Goal: Browse casually: Explore the website without a specific task or goal

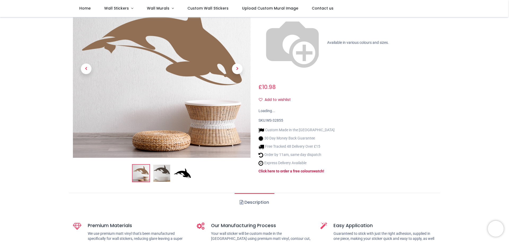
scroll to position [80, 0]
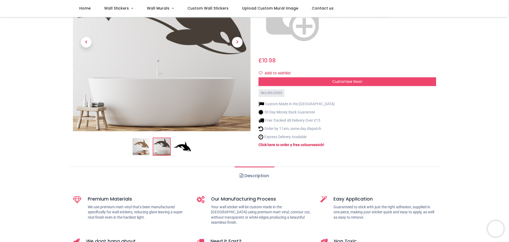
click at [185, 151] on img at bounding box center [182, 146] width 17 height 17
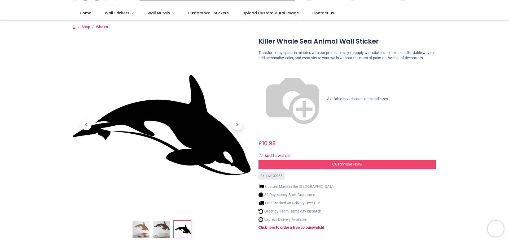
scroll to position [0, 0]
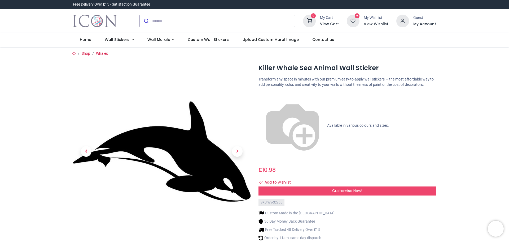
click at [192, 144] on img at bounding box center [162, 151] width 178 height 178
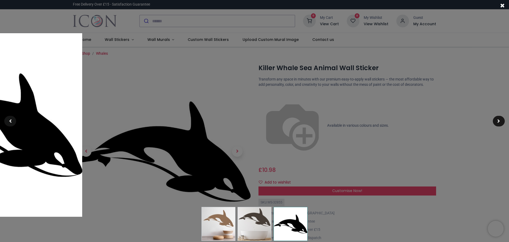
drag, startPoint x: 5, startPoint y: 116, endPoint x: 6, endPoint y: 119, distance: 2.7
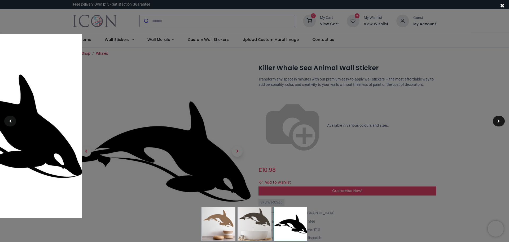
click at [9, 121] on span at bounding box center [10, 121] width 3 height 4
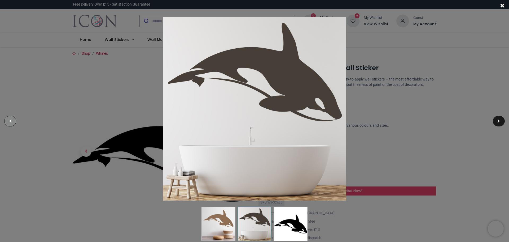
click at [10, 123] on div at bounding box center [10, 121] width 12 height 11
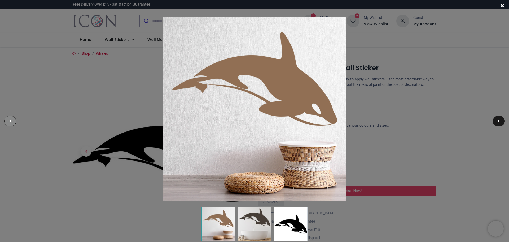
click at [10, 123] on span at bounding box center [10, 121] width 3 height 4
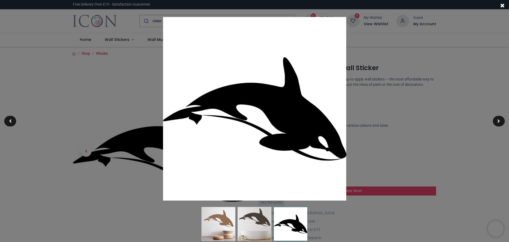
click at [45, 120] on div at bounding box center [254, 121] width 509 height 242
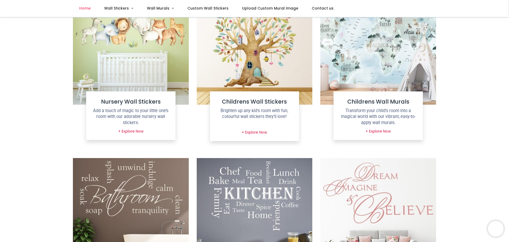
scroll to position [265, 0]
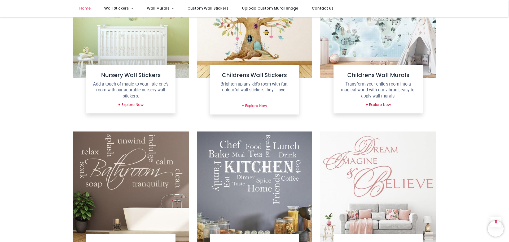
click at [130, 52] on img at bounding box center [131, 20] width 116 height 116
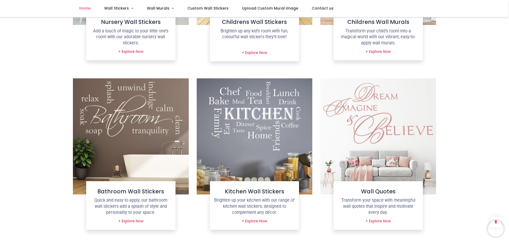
scroll to position [371, 0]
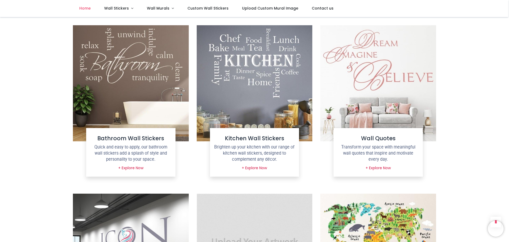
click at [131, 84] on img at bounding box center [131, 83] width 116 height 116
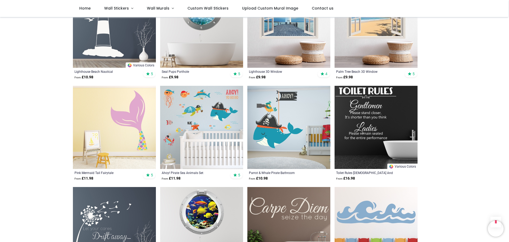
scroll to position [265, 0]
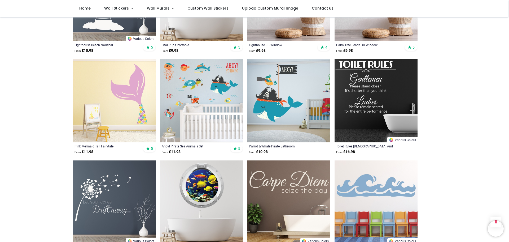
click at [135, 91] on img at bounding box center [114, 100] width 83 height 83
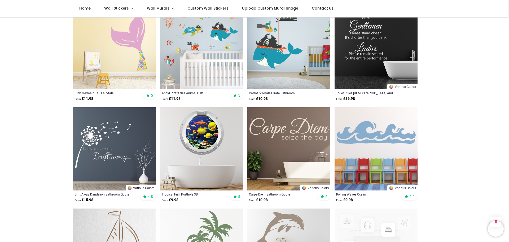
click at [104, 140] on img at bounding box center [114, 148] width 83 height 83
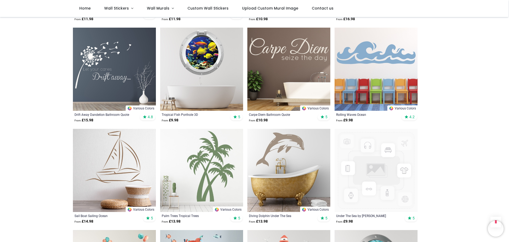
scroll to position [371, 0]
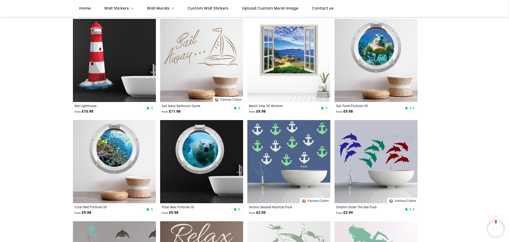
scroll to position [1221, 0]
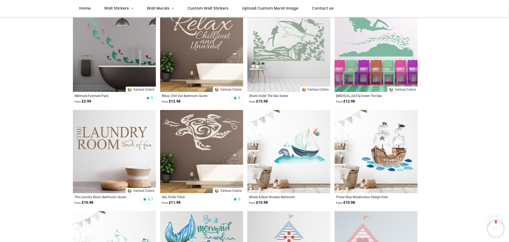
scroll to position [1406, 0]
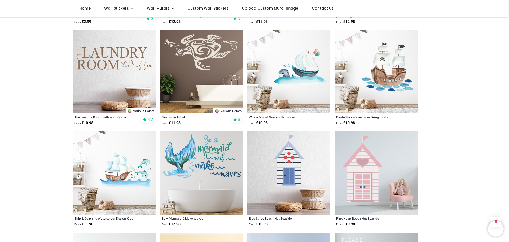
click at [88, 62] on img at bounding box center [114, 71] width 83 height 83
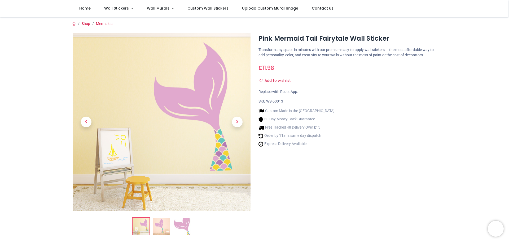
scroll to position [106, 0]
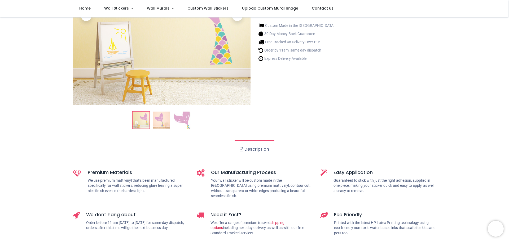
click at [188, 119] on img at bounding box center [182, 119] width 17 height 17
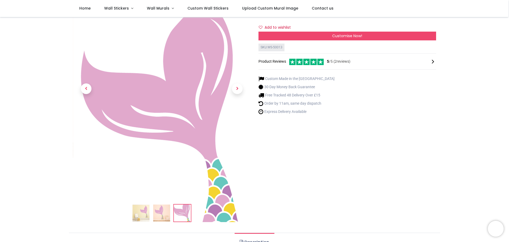
scroll to position [80, 0]
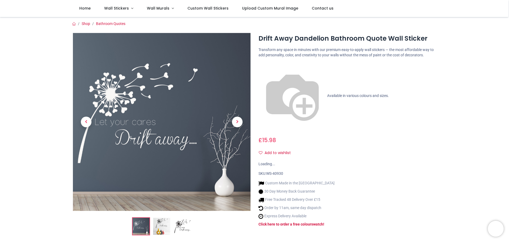
scroll to position [80, 0]
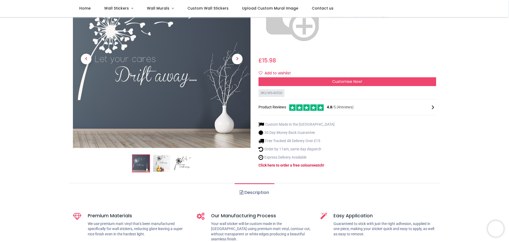
click at [178, 155] on img at bounding box center [182, 163] width 17 height 17
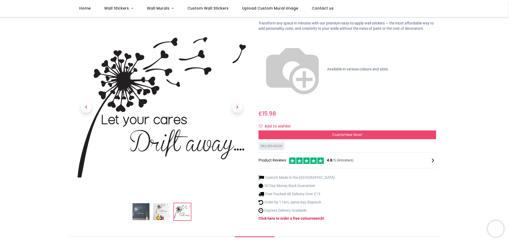
scroll to position [0, 0]
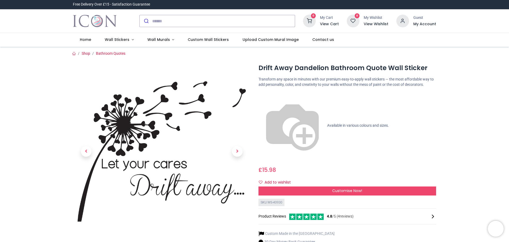
click at [156, 192] on img at bounding box center [162, 151] width 178 height 178
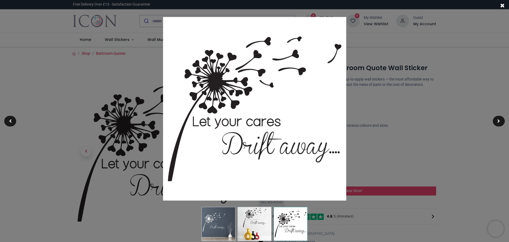
click at [156, 192] on div at bounding box center [254, 121] width 509 height 242
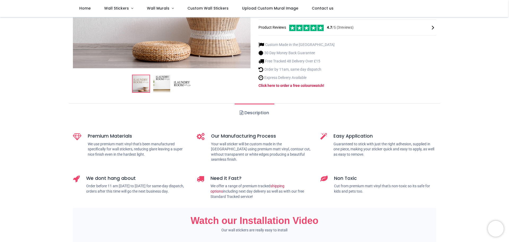
scroll to position [106, 0]
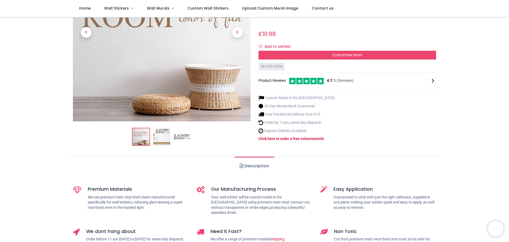
click at [179, 128] on img at bounding box center [182, 136] width 17 height 17
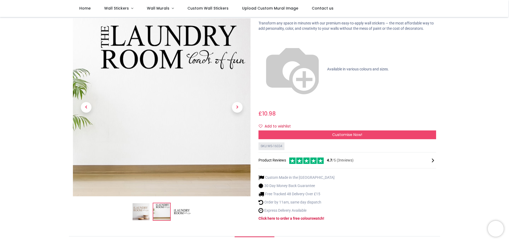
scroll to position [0, 0]
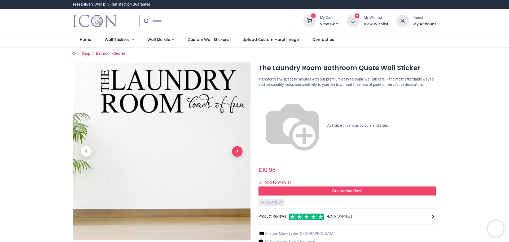
click at [239, 154] on span "Next" at bounding box center [237, 151] width 11 height 11
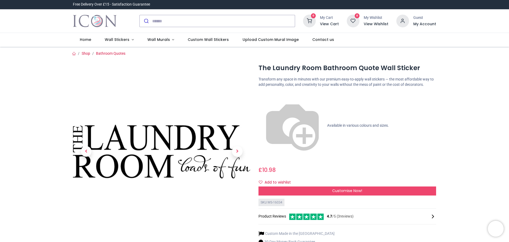
click at [157, 171] on img at bounding box center [162, 151] width 178 height 178
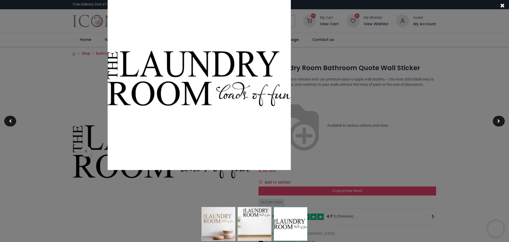
click at [153, 101] on img at bounding box center [199, 77] width 183 height 183
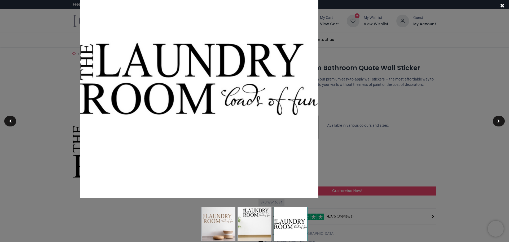
click at [38, 90] on div at bounding box center [199, 91] width 509 height 242
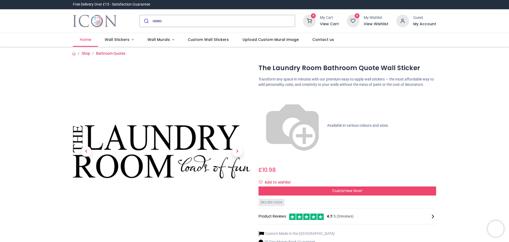
click at [87, 41] on span "Home" at bounding box center [85, 39] width 11 height 5
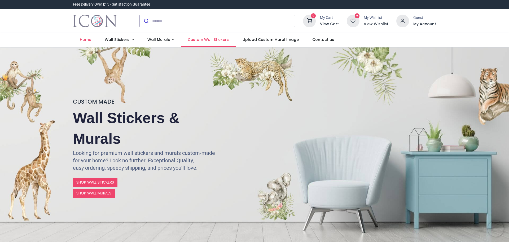
click at [206, 41] on span "Custom Wall Stickers" at bounding box center [208, 39] width 41 height 5
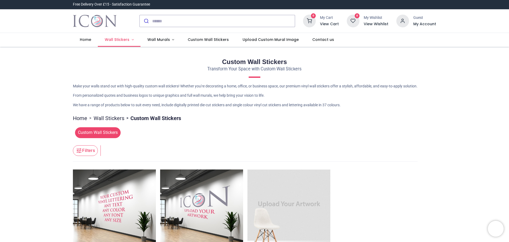
click at [116, 39] on span "Wall Stickers" at bounding box center [117, 39] width 25 height 5
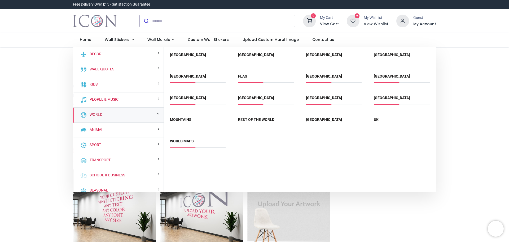
click at [97, 116] on link "World" at bounding box center [95, 114] width 15 height 5
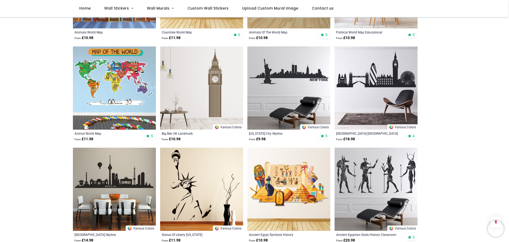
scroll to position [425, 0]
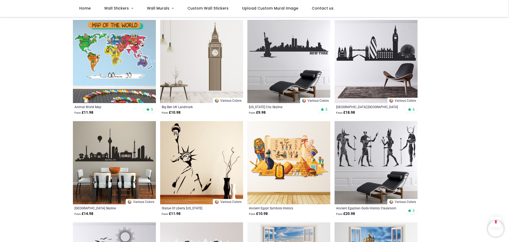
click at [373, 60] on img at bounding box center [376, 61] width 83 height 83
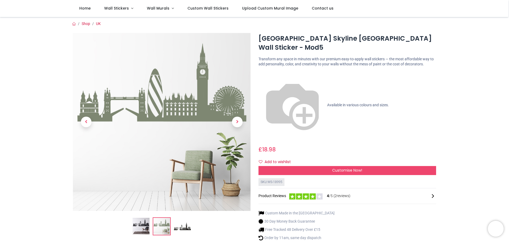
scroll to position [53, 0]
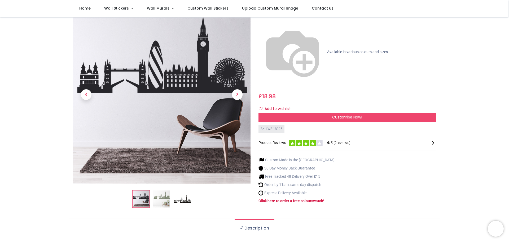
click at [184, 190] on img at bounding box center [182, 198] width 17 height 17
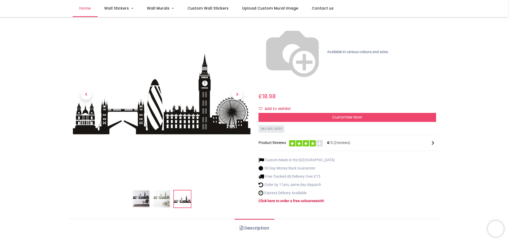
click at [85, 8] on span "Home" at bounding box center [84, 8] width 11 height 5
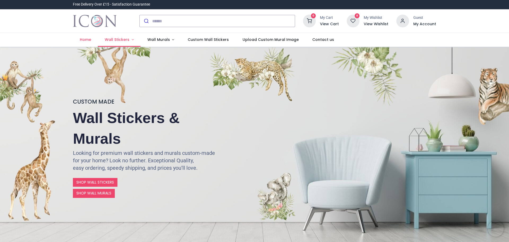
click at [134, 39] on link "Wall Stickers" at bounding box center [119, 40] width 43 height 14
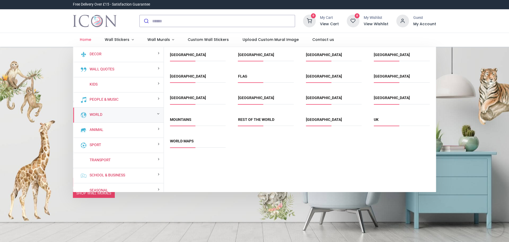
scroll to position [6, 0]
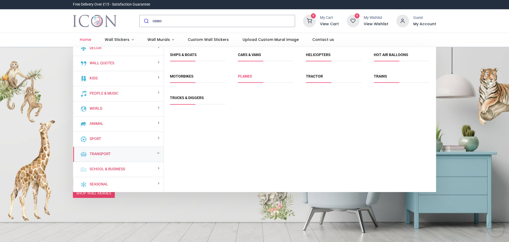
click at [245, 75] on link "Planes" at bounding box center [245, 76] width 14 height 4
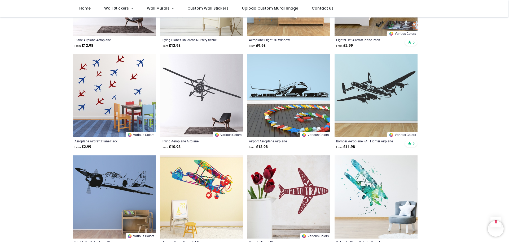
scroll to position [398, 0]
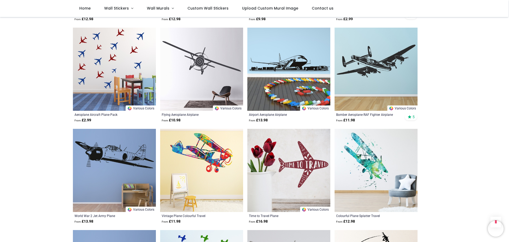
click at [109, 156] on img at bounding box center [114, 170] width 83 height 83
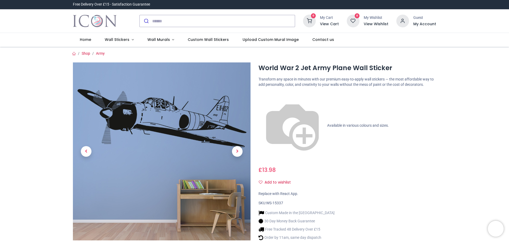
scroll to position [106, 0]
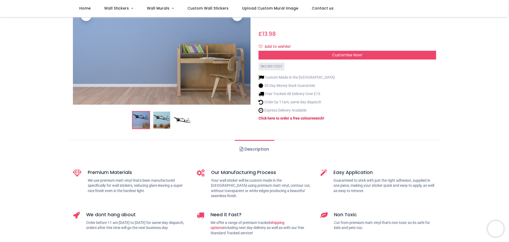
click at [179, 119] on img at bounding box center [182, 119] width 17 height 17
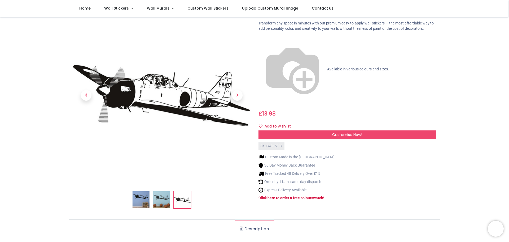
scroll to position [0, 0]
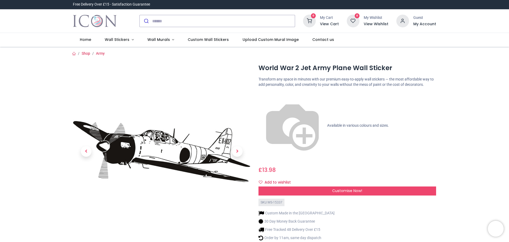
click at [126, 155] on img at bounding box center [162, 151] width 178 height 178
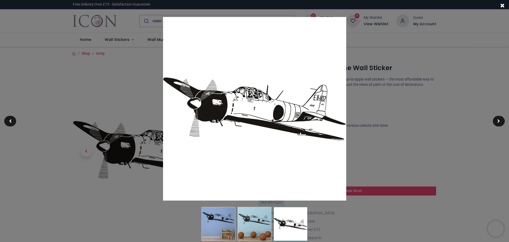
click at [25, 126] on div at bounding box center [254, 121] width 509 height 242
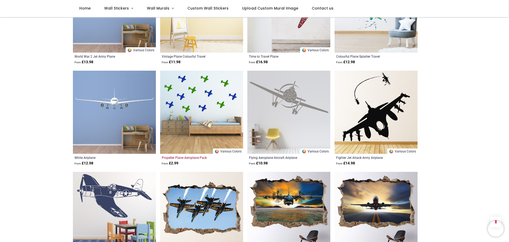
scroll to position [584, 0]
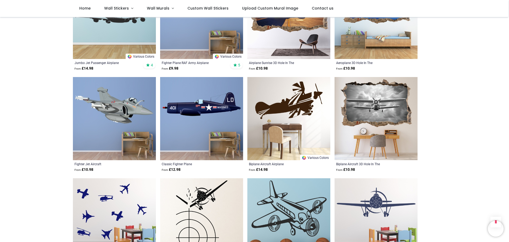
scroll to position [849, 0]
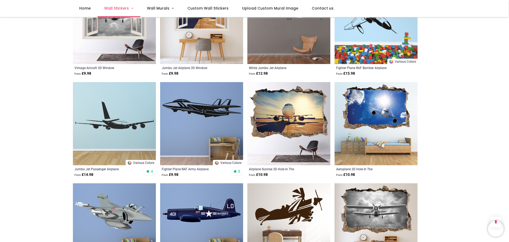
click at [129, 8] on span "Wall Stickers" at bounding box center [117, 8] width 26 height 5
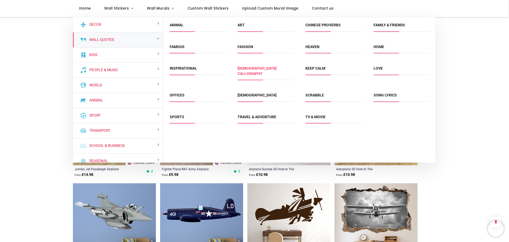
click at [251, 66] on link "[DEMOGRAPHIC_DATA] Calligraphy" at bounding box center [257, 71] width 39 height 10
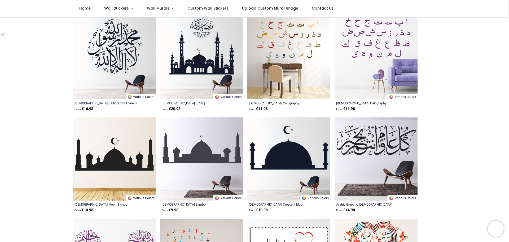
scroll to position [186, 0]
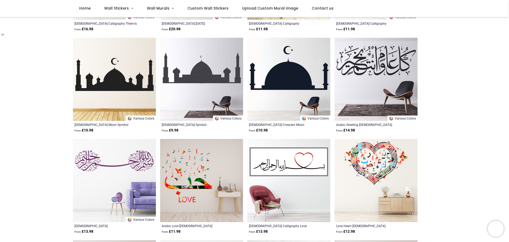
click at [390, 64] on img at bounding box center [376, 79] width 83 height 83
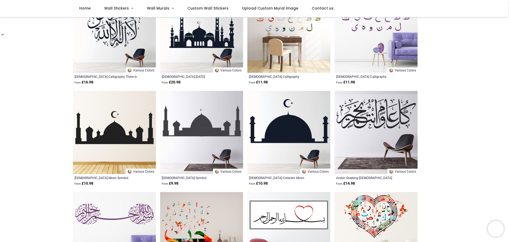
scroll to position [80, 0]
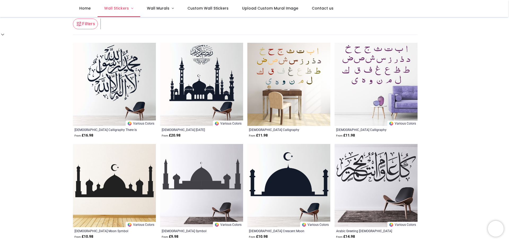
click at [131, 8] on link "Wall Stickers" at bounding box center [119, 8] width 43 height 17
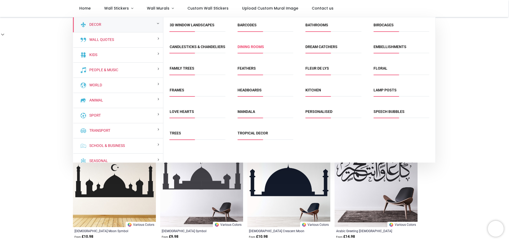
click at [244, 48] on link "Dining Rooms" at bounding box center [251, 47] width 27 height 4
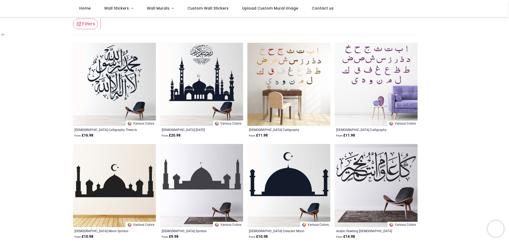
scroll to position [0, 0]
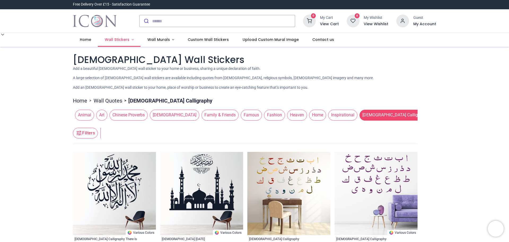
click at [114, 41] on span "Wall Stickers" at bounding box center [117, 39] width 25 height 5
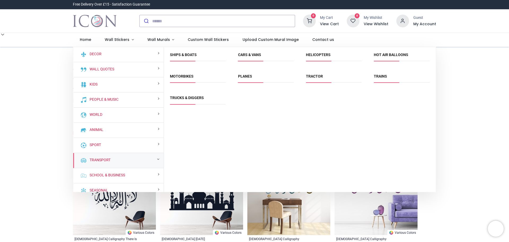
scroll to position [6, 0]
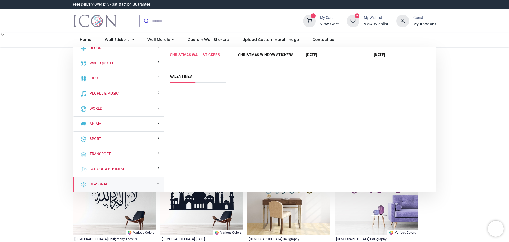
click at [191, 53] on link "Christmas Wall Stickers" at bounding box center [195, 55] width 50 height 4
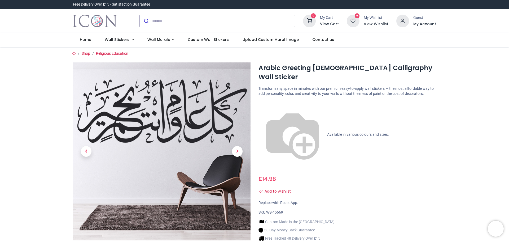
scroll to position [133, 0]
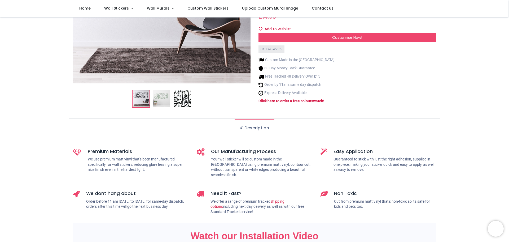
click at [181, 94] on img at bounding box center [182, 98] width 17 height 17
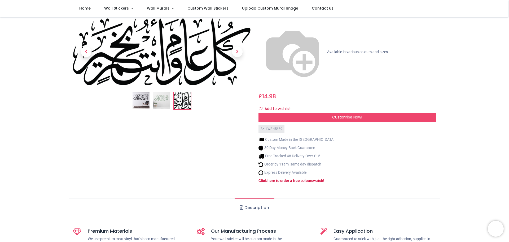
scroll to position [0, 0]
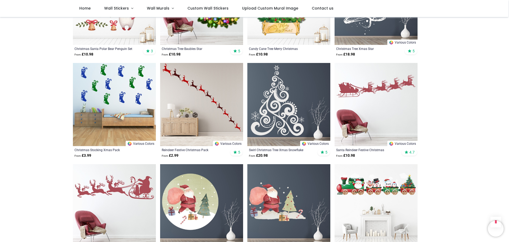
scroll to position [584, 0]
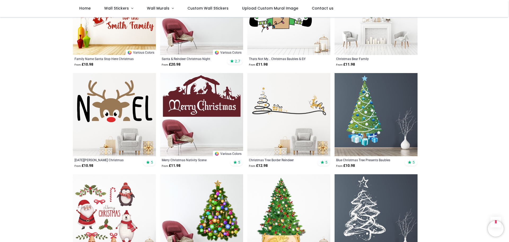
scroll to position [159, 0]
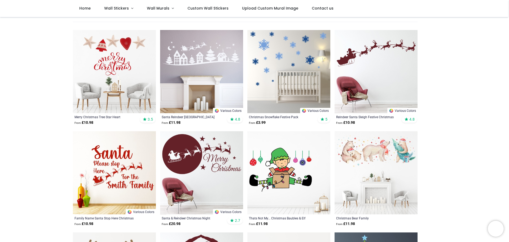
scroll to position [53, 0]
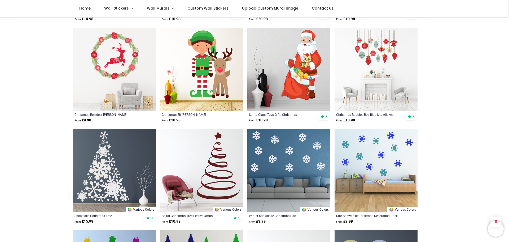
scroll to position [1300, 0]
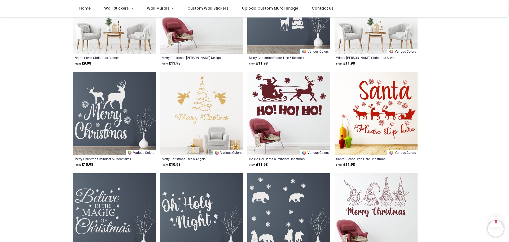
scroll to position [1884, 0]
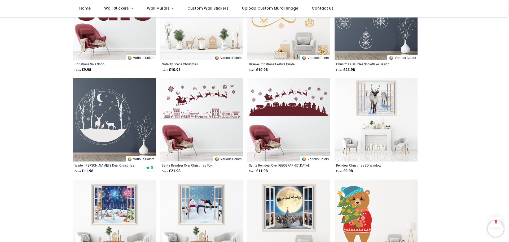
scroll to position [2362, 0]
